Goal: Transaction & Acquisition: Purchase product/service

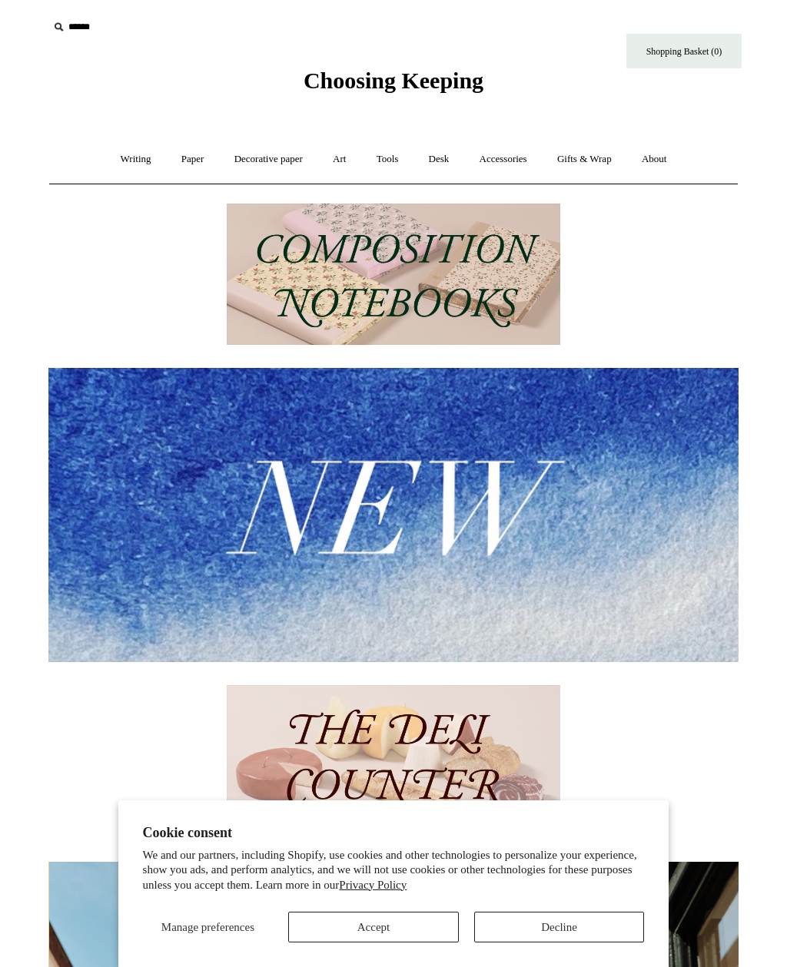
scroll to position [0, 690]
click at [406, 926] on button "Accept" at bounding box center [373, 927] width 171 height 31
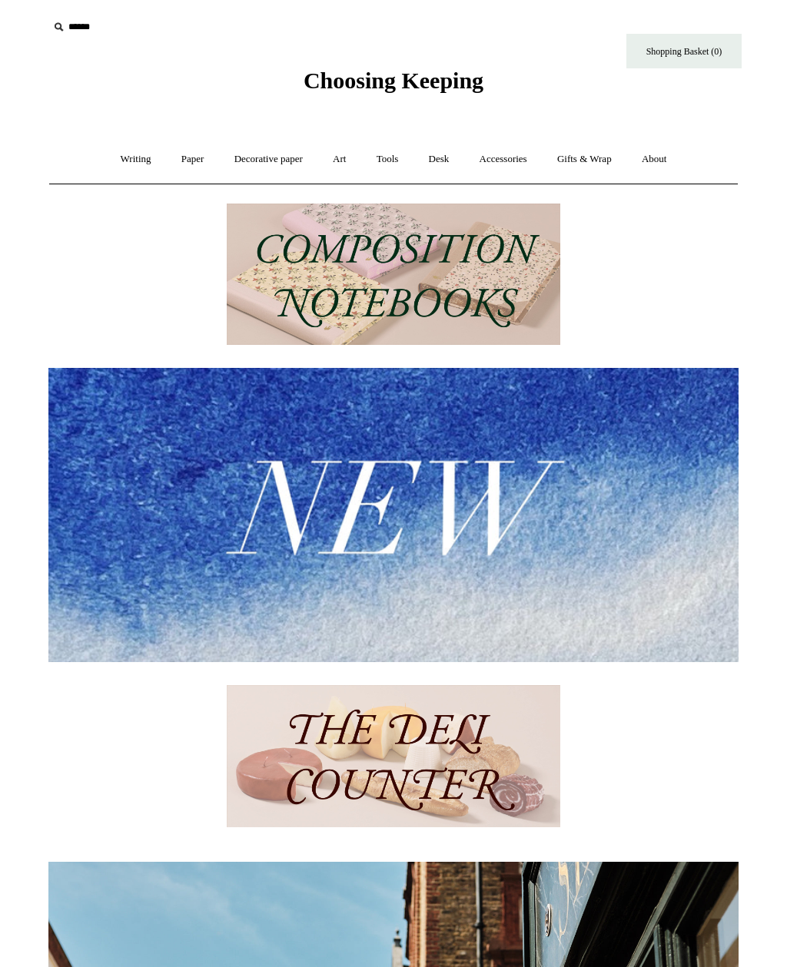
click at [73, 26] on input "text" at bounding box center [142, 27] width 189 height 28
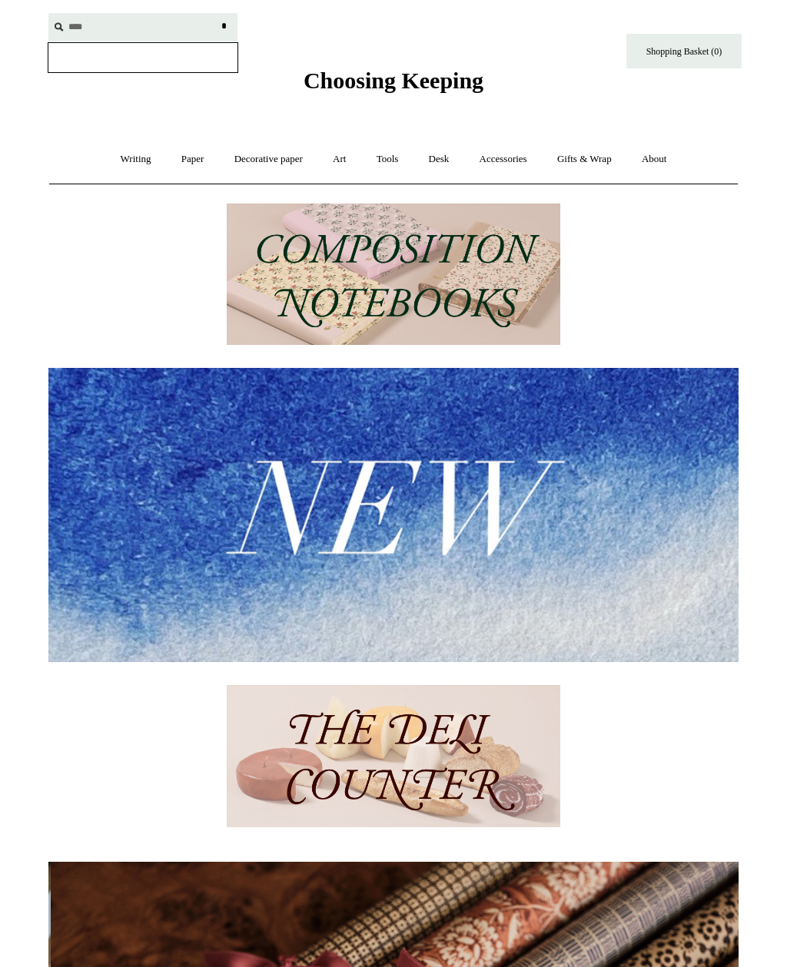
scroll to position [0, 1380]
type input "*********"
click at [224, 26] on input "*" at bounding box center [223, 26] width 15 height 27
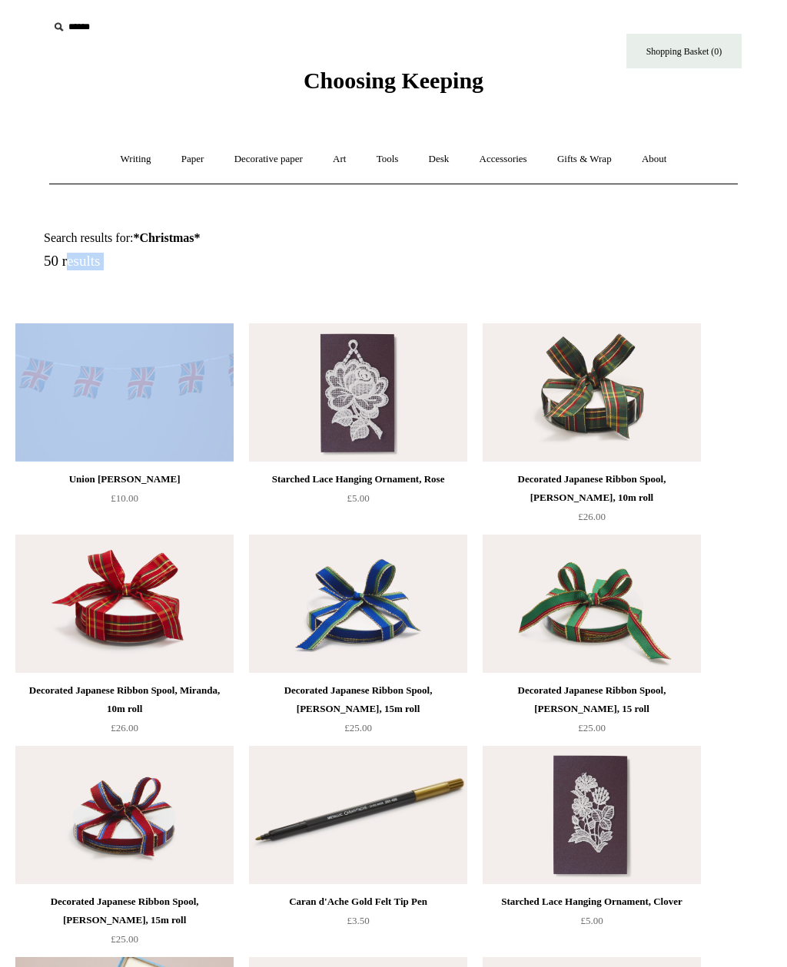
click at [525, 161] on link "Accessories +" at bounding box center [502, 159] width 75 height 41
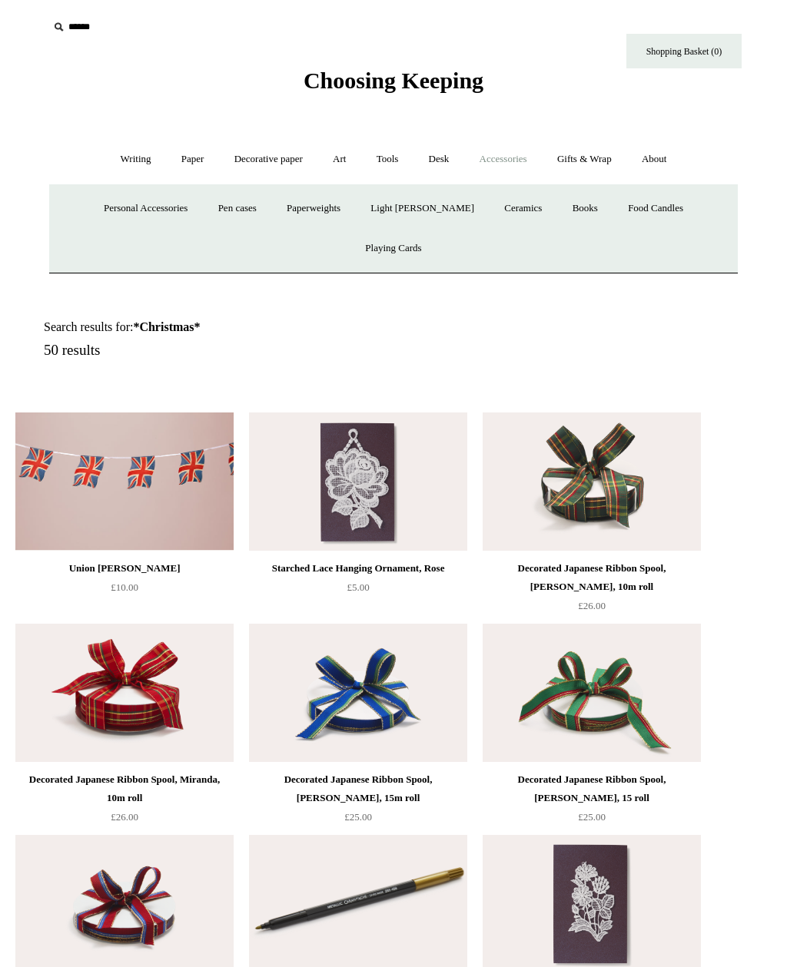
click at [597, 158] on link "Gifts & Wrap +" at bounding box center [584, 159] width 82 height 41
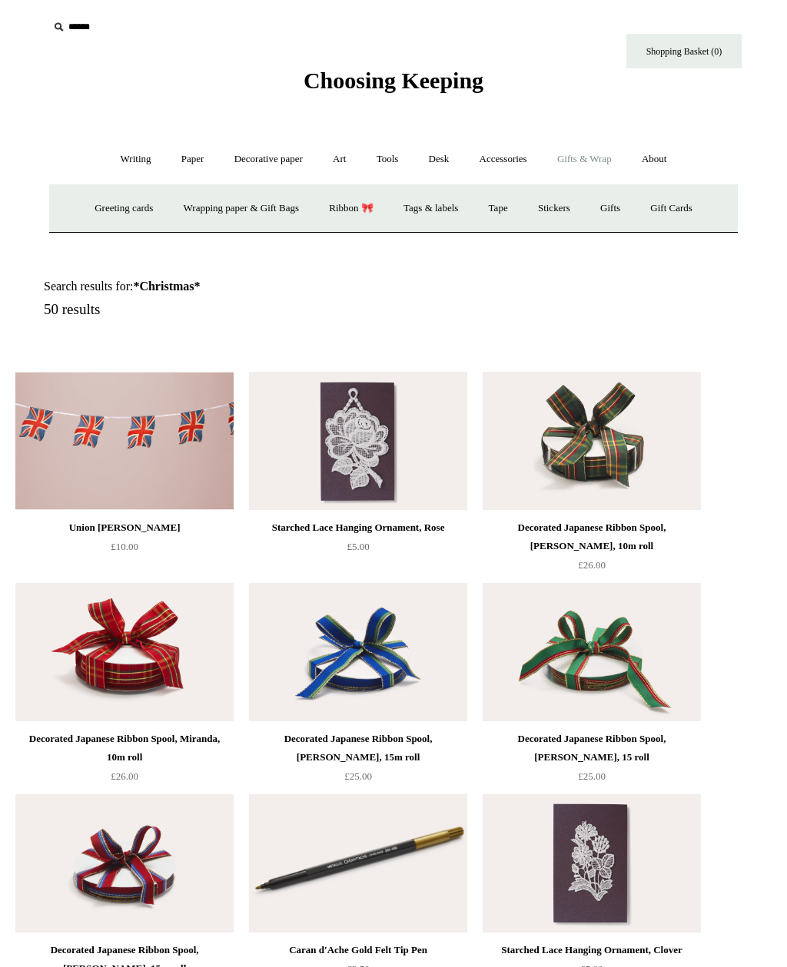
click at [106, 214] on link "Greeting cards +" at bounding box center [124, 208] width 86 height 41
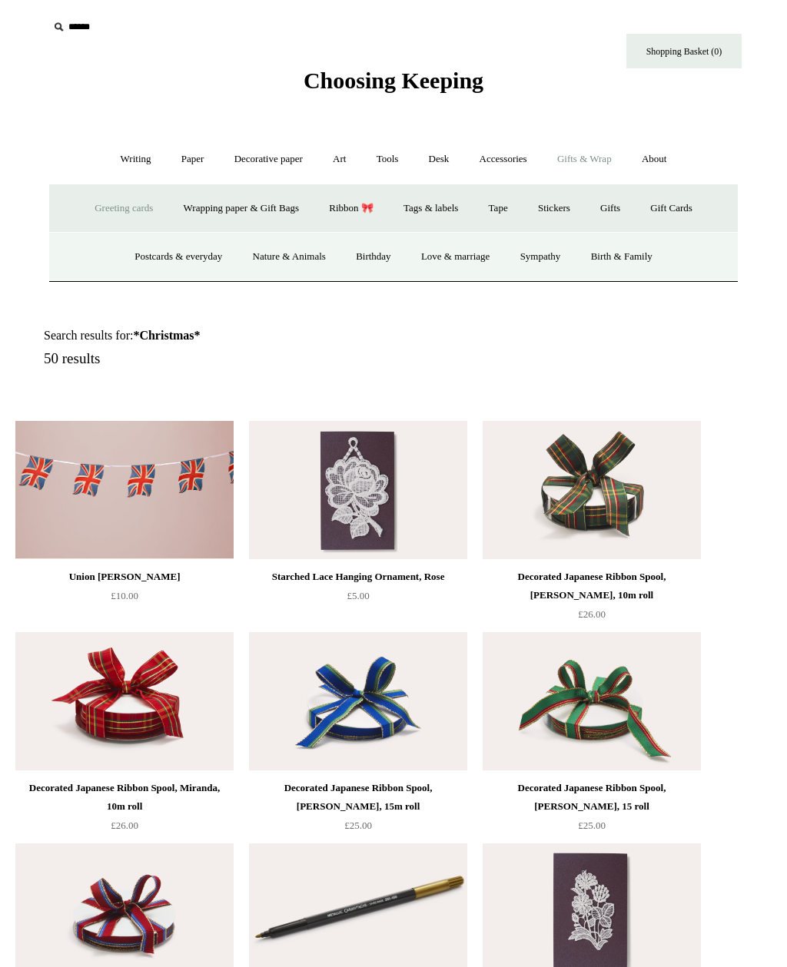
click at [487, 263] on link "Love & marriage" at bounding box center [455, 257] width 97 height 41
